Goal: Find contact information: Find contact information

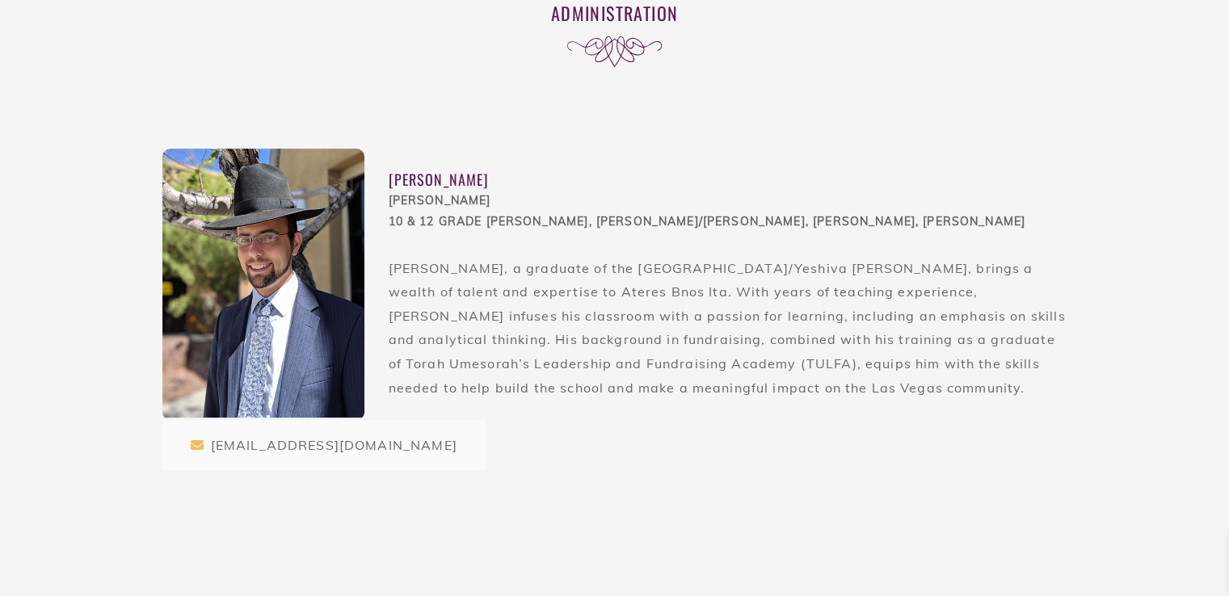
scroll to position [508, 0]
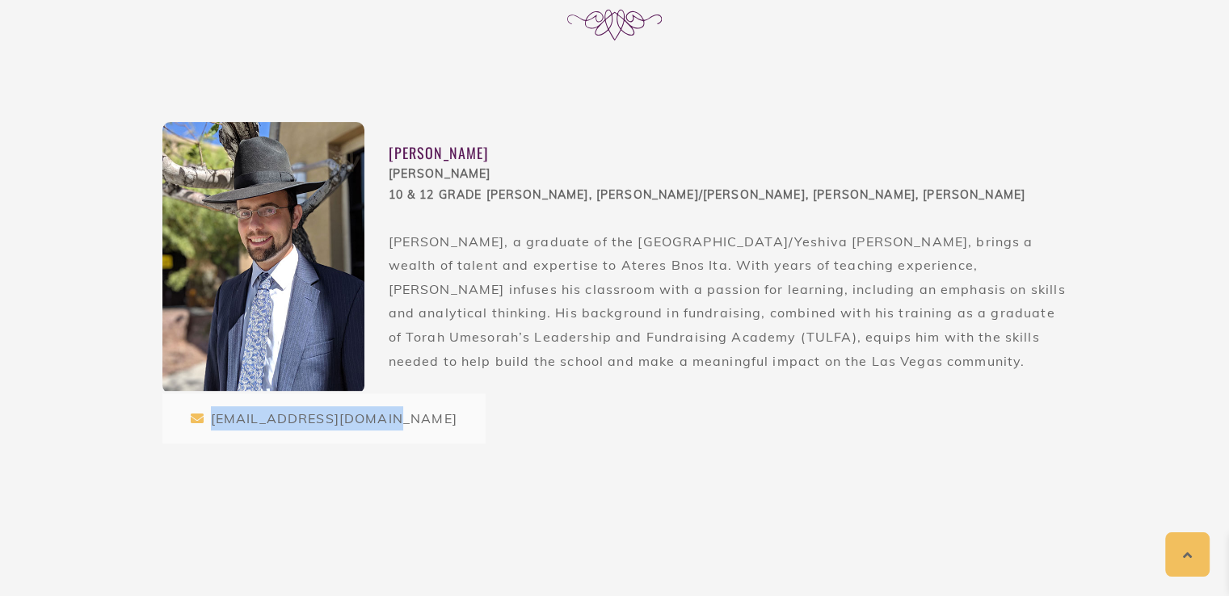
drag, startPoint x: 527, startPoint y: 409, endPoint x: 212, endPoint y: 426, distance: 315.6
click at [212, 426] on div "[PERSON_NAME] [PERSON_NAME] 10 & 12 Grade [PERSON_NAME], [PERSON_NAME]/[PERSON_…" at bounding box center [614, 283] width 905 height 322
copy div "[EMAIL_ADDRESS][DOMAIN_NAME]"
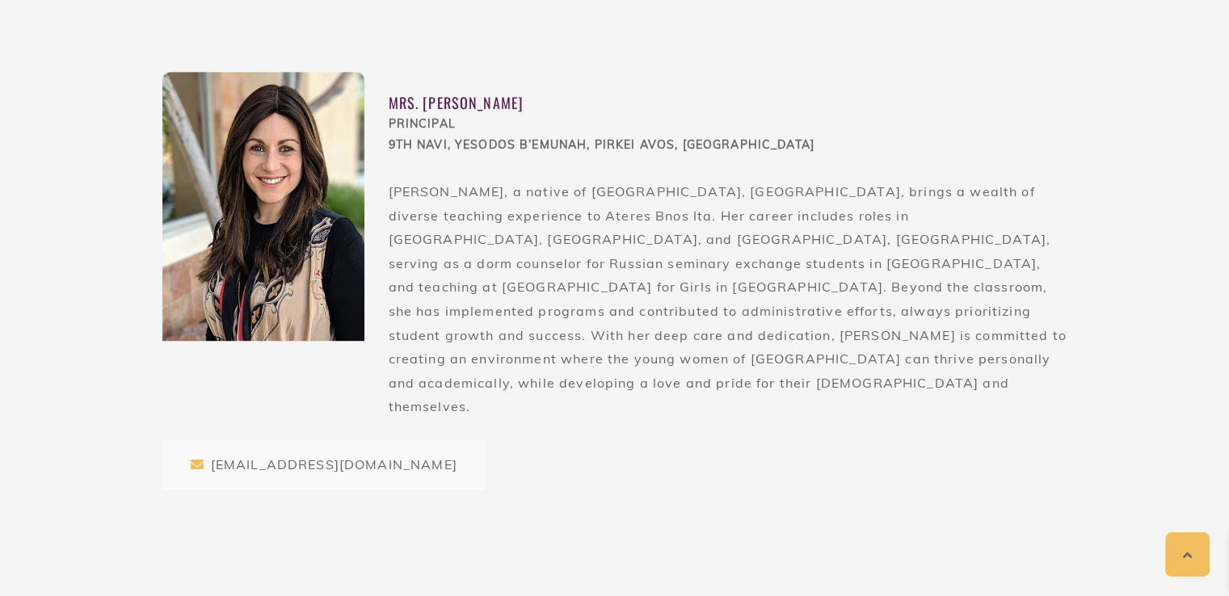
scroll to position [1091, 0]
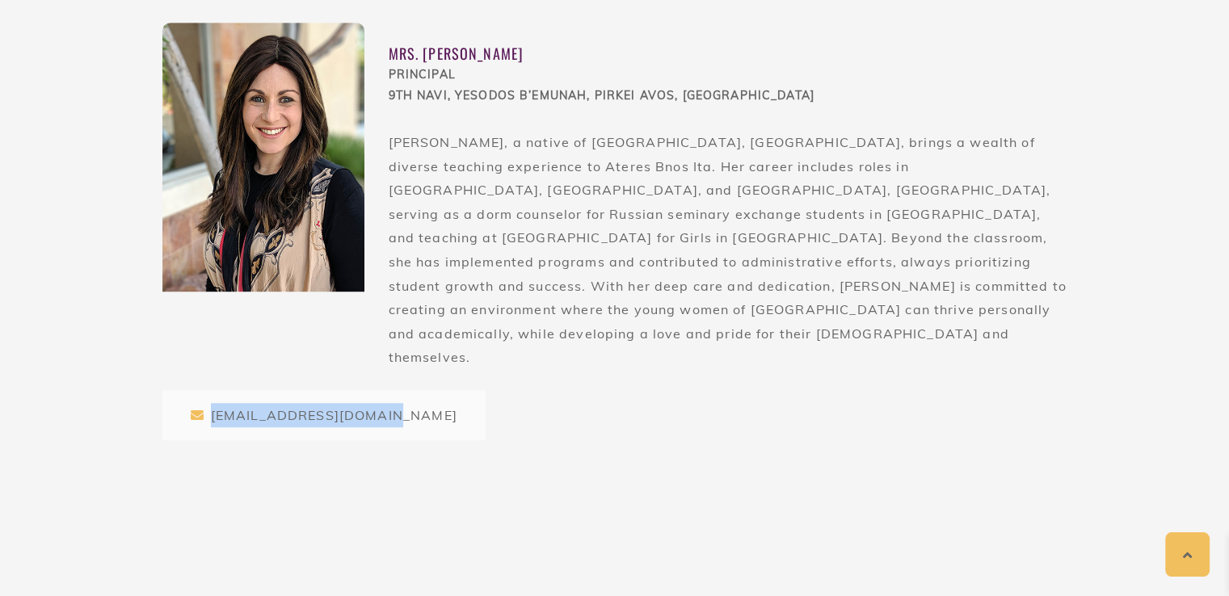
drag, startPoint x: 452, startPoint y: 367, endPoint x: 213, endPoint y: 371, distance: 239.2
click at [210, 372] on div "Mrs. Sarah Schwartz PRINCIPAL 9th Navi, Yesodos B’Emunah, Pirkei Avos, Penimi M…" at bounding box center [614, 232] width 905 height 418
copy div "[EMAIL_ADDRESS][DOMAIN_NAME]"
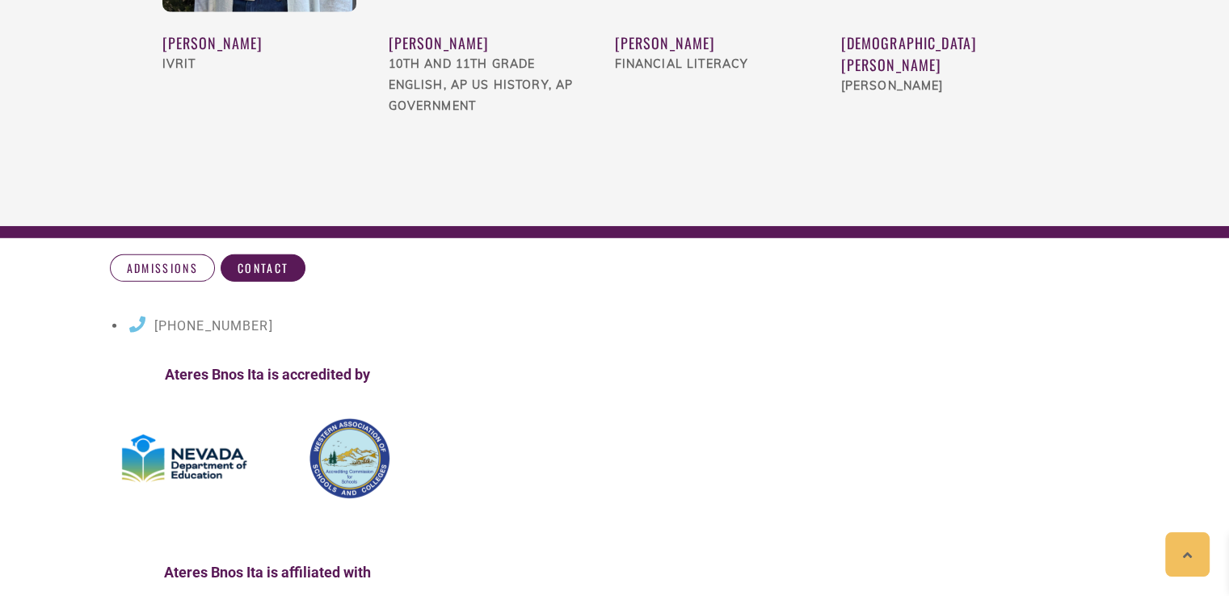
scroll to position [4467, 0]
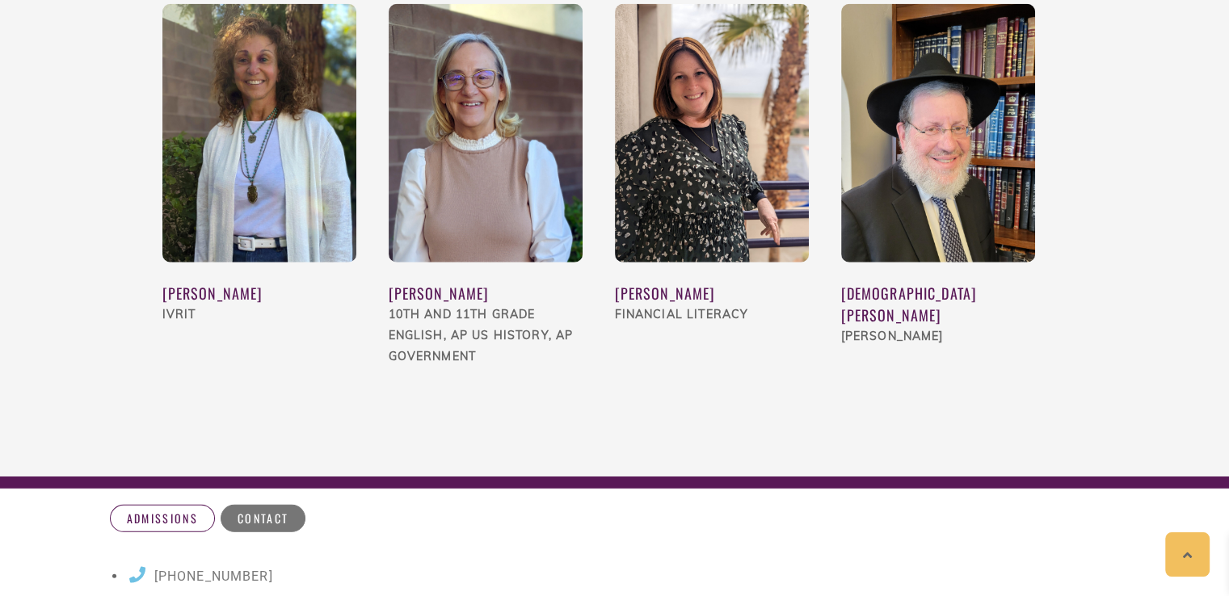
click at [258, 512] on span "Contact" at bounding box center [263, 519] width 51 height 15
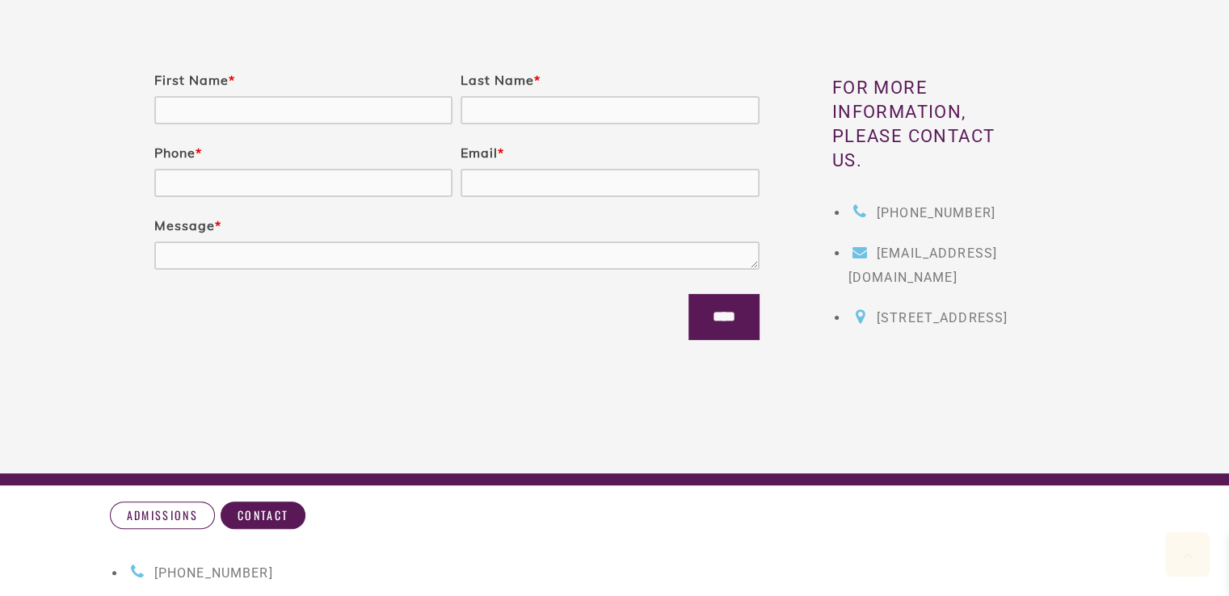
scroll to position [343, 0]
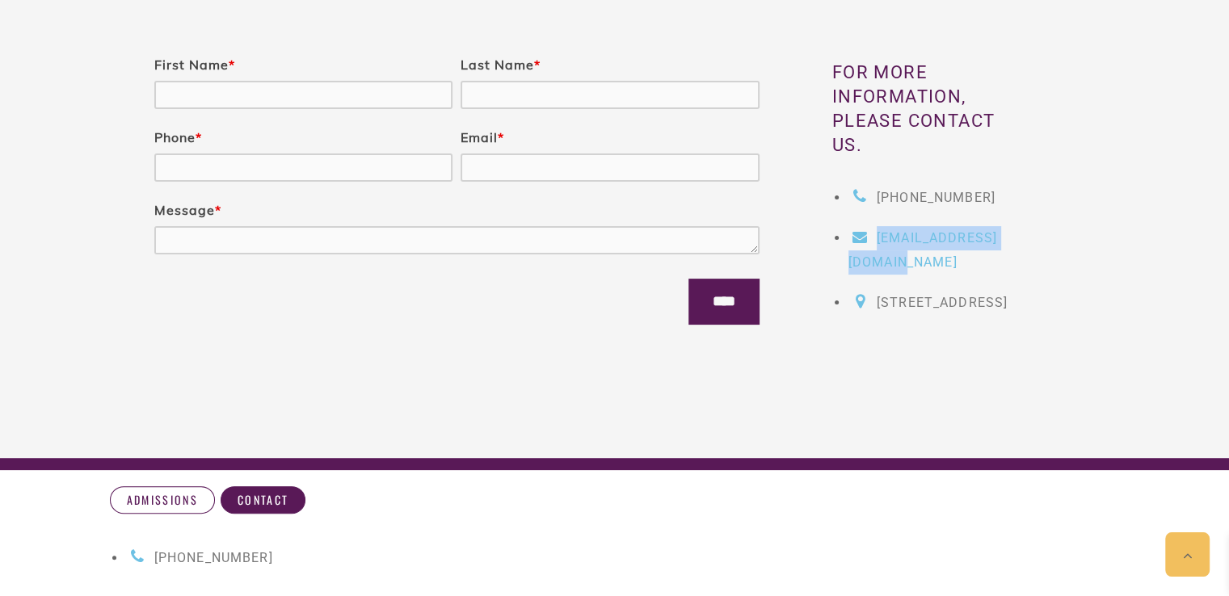
drag, startPoint x: 1215, startPoint y: 260, endPoint x: 850, endPoint y: 255, distance: 365.3
click at [850, 255] on div "Fields marked with an * are required First Name * Last Name * Phone * Email * M…" at bounding box center [614, 213] width 1229 height 491
copy span "[EMAIL_ADDRESS][DOMAIN_NAME]"
